Goal: Task Accomplishment & Management: Use online tool/utility

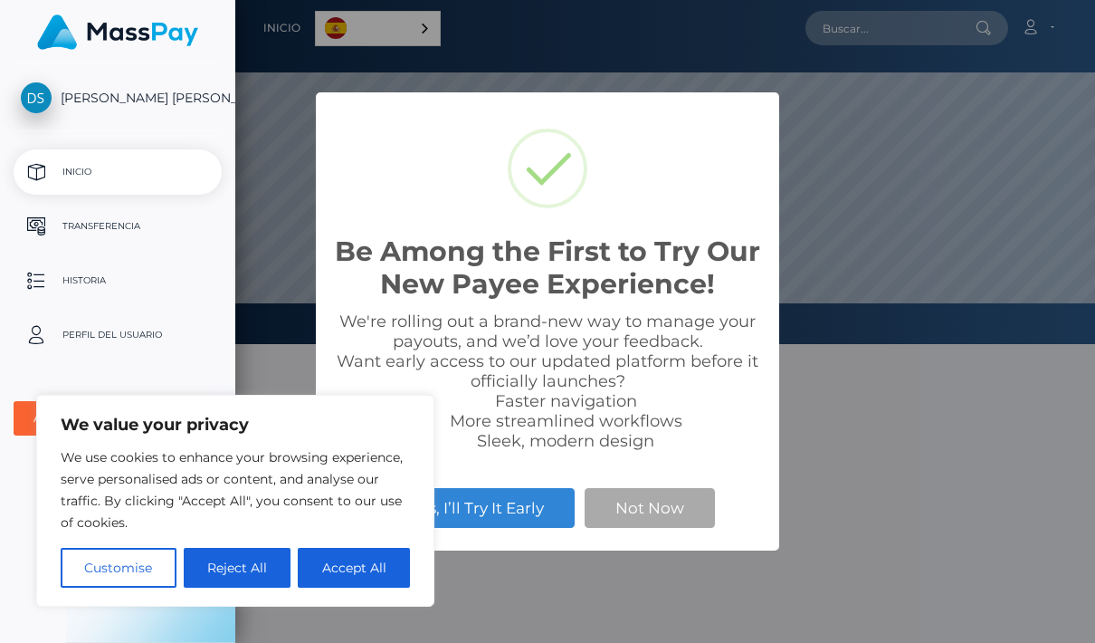
scroll to position [344, 1095]
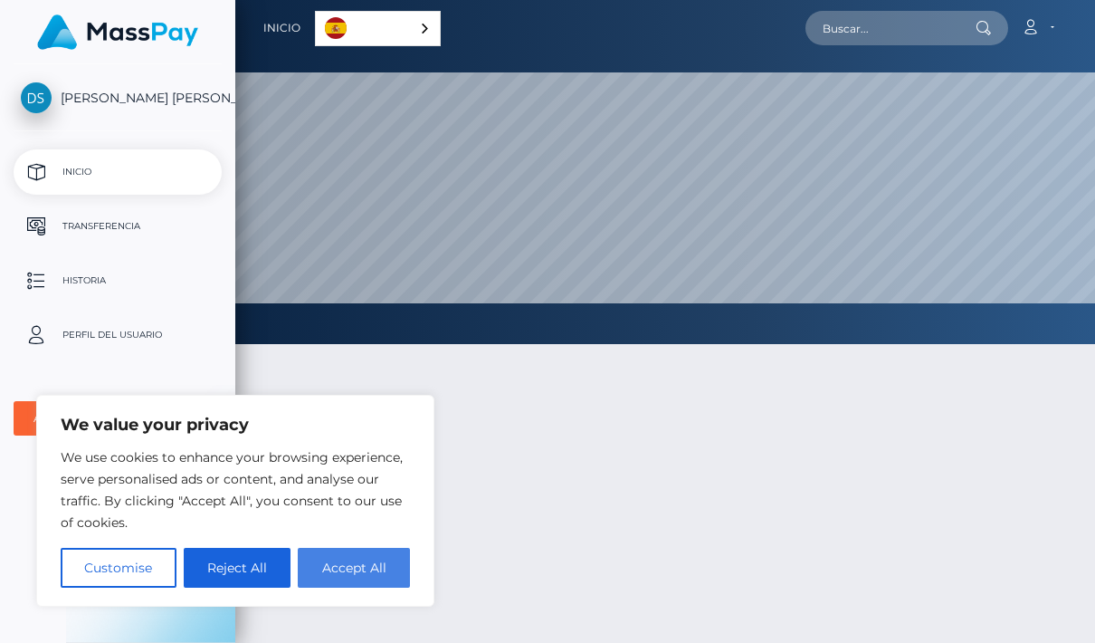
click at [385, 576] on button "Accept All" at bounding box center [354, 568] width 112 height 40
checkbox input "true"
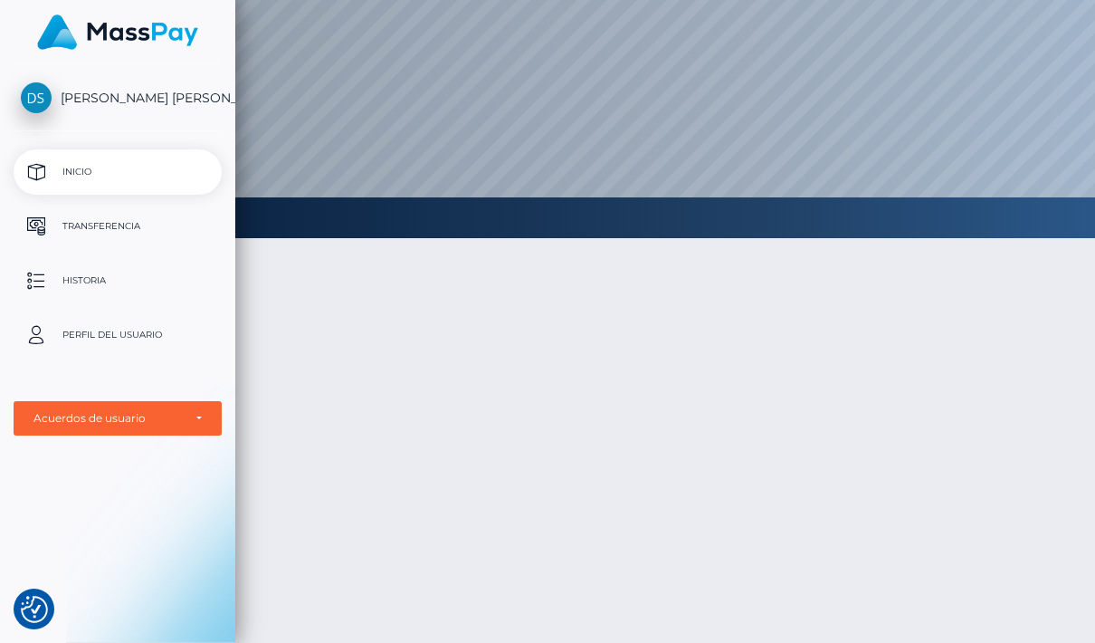
scroll to position [0, 0]
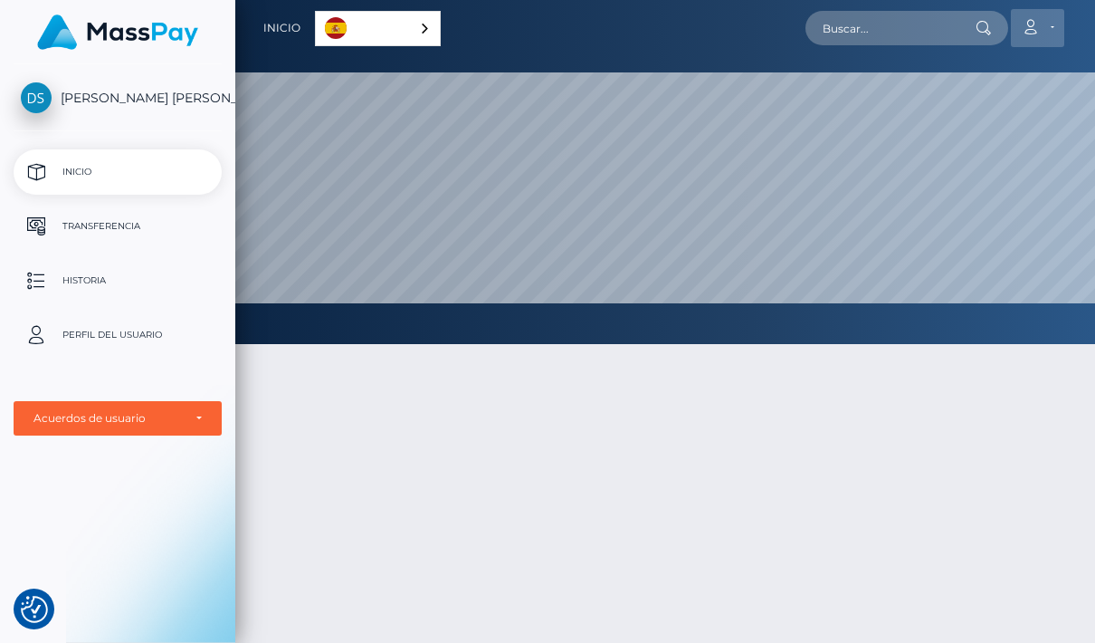
click at [1039, 27] on icon at bounding box center [1030, 27] width 19 height 14
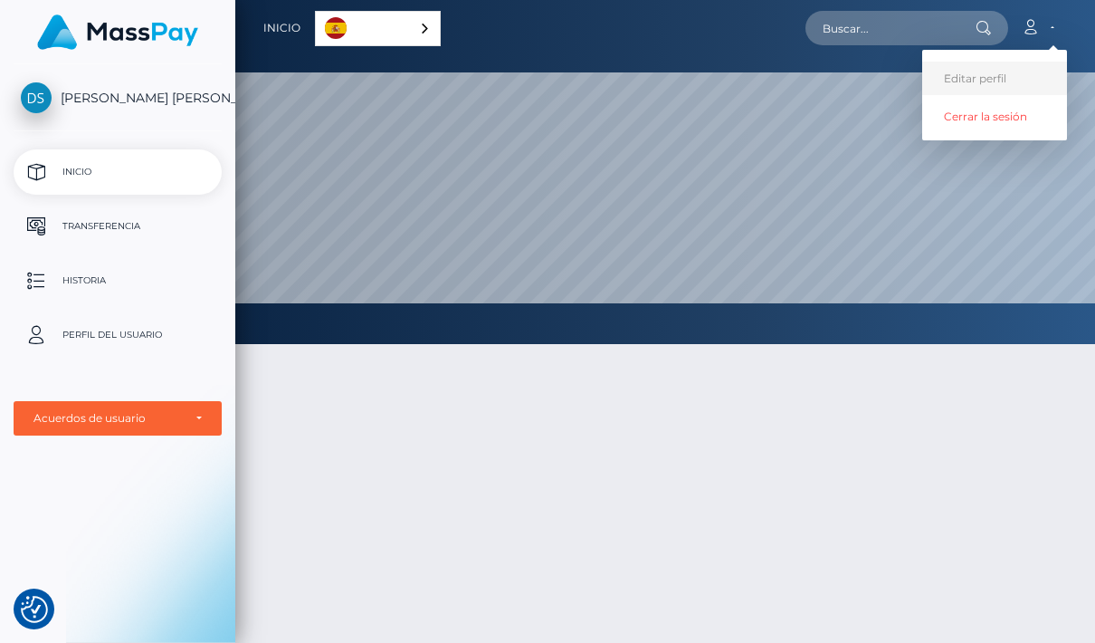
click at [999, 76] on link "Editar perfil" at bounding box center [994, 78] width 145 height 33
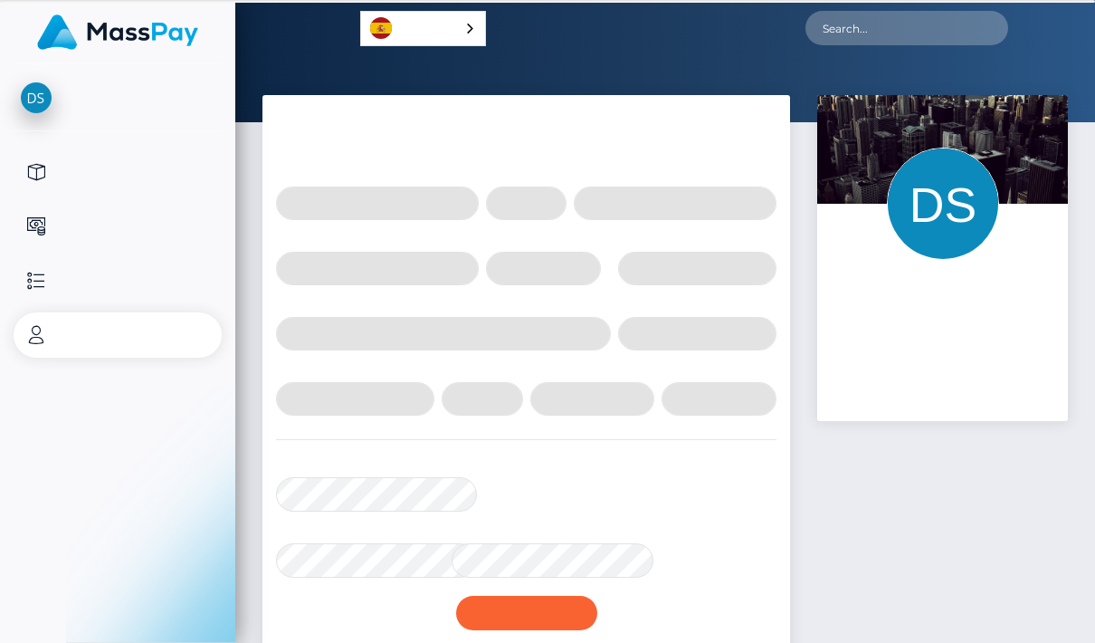
select select
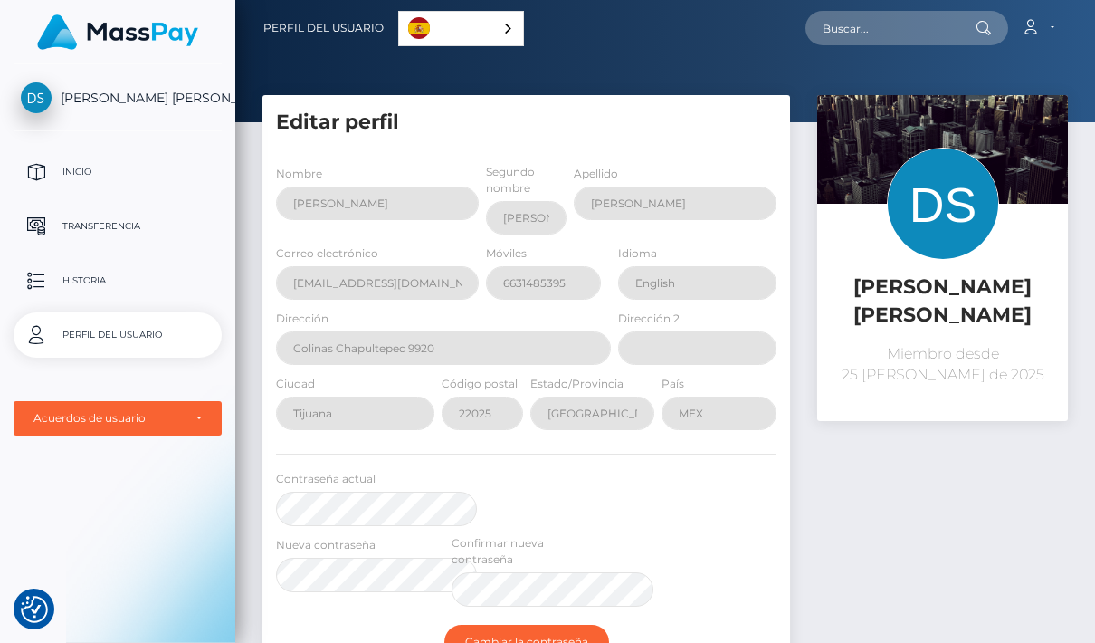
click at [0, 0] on button "button" at bounding box center [0, 0] width 0 height 0
click at [148, 167] on p "Inicio" at bounding box center [118, 171] width 194 height 27
click at [0, 0] on button "button" at bounding box center [0, 0] width 0 height 0
click at [133, 227] on p "Transferencia" at bounding box center [118, 226] width 194 height 27
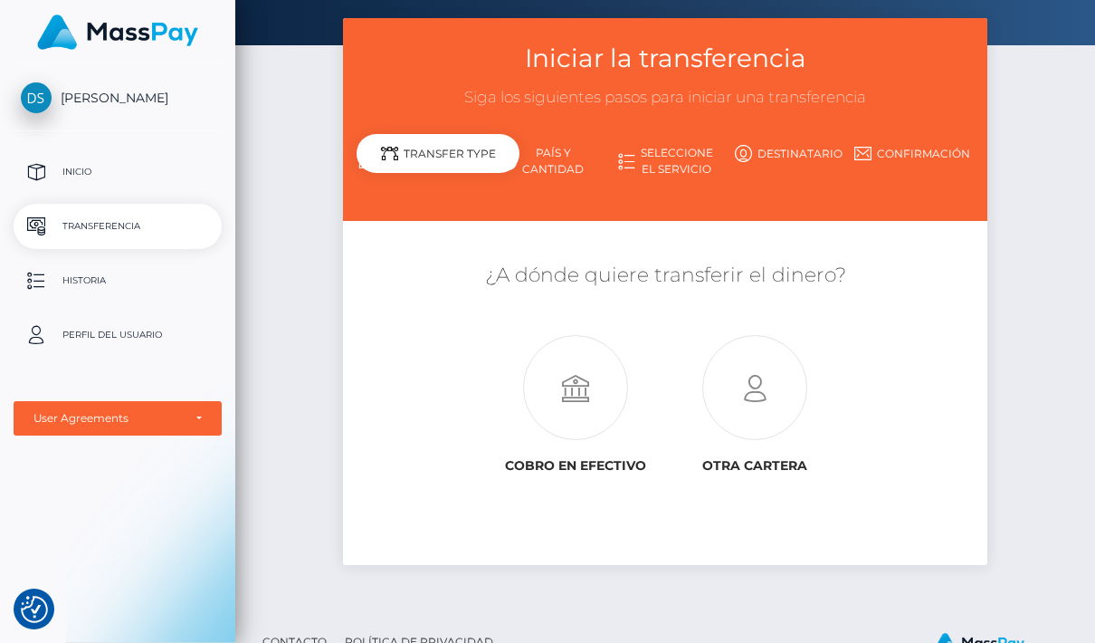
scroll to position [76, 0]
click at [481, 157] on link "País y cantidad" at bounding box center [542, 161] width 123 height 47
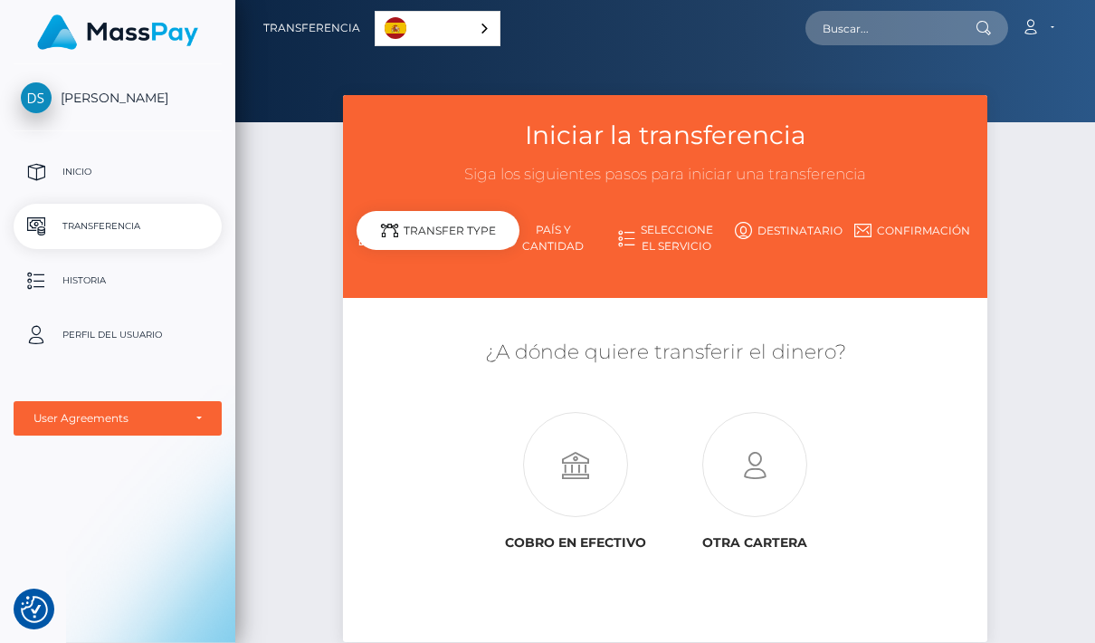
click at [481, 230] on link "País y cantidad" at bounding box center [542, 237] width 123 height 47
click at [604, 247] on link "Seleccione el servicio" at bounding box center [665, 237] width 123 height 47
click at [481, 243] on link "País y cantidad" at bounding box center [542, 237] width 123 height 47
click at [731, 232] on link "Destinatario" at bounding box center [788, 230] width 123 height 32
